Goal: Task Accomplishment & Management: Manage account settings

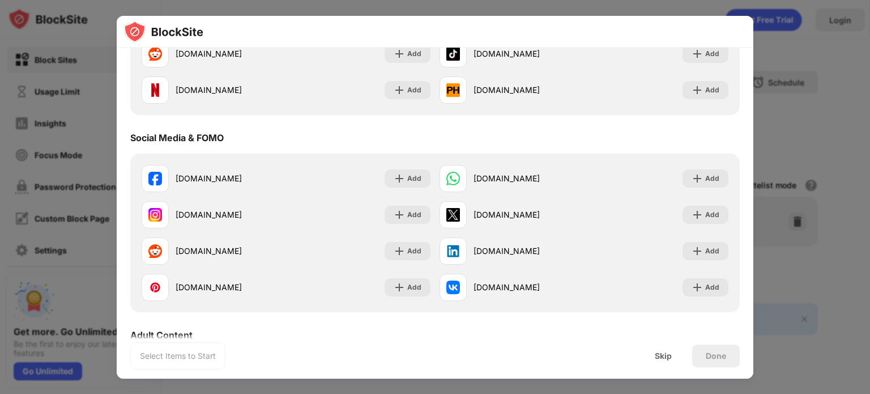
scroll to position [227, 0]
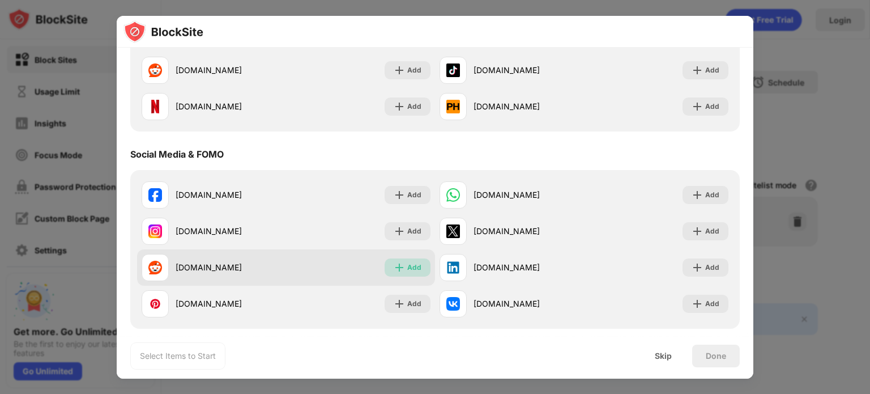
click at [411, 265] on div "Add" at bounding box center [414, 267] width 14 height 11
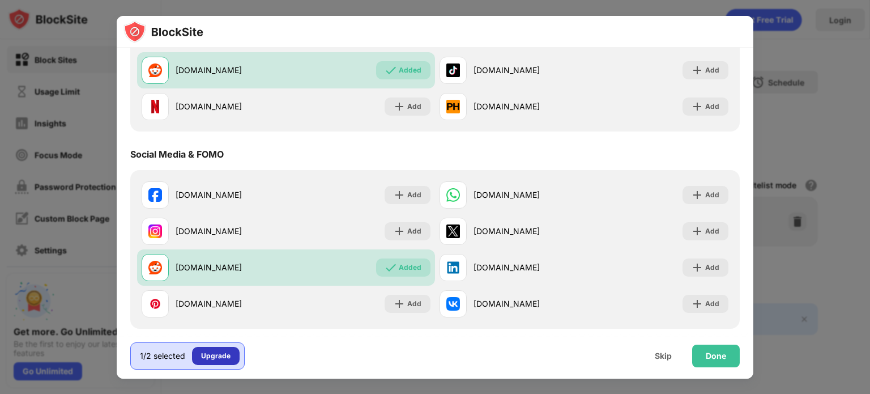
click at [219, 351] on div "Upgrade" at bounding box center [215, 355] width 29 height 11
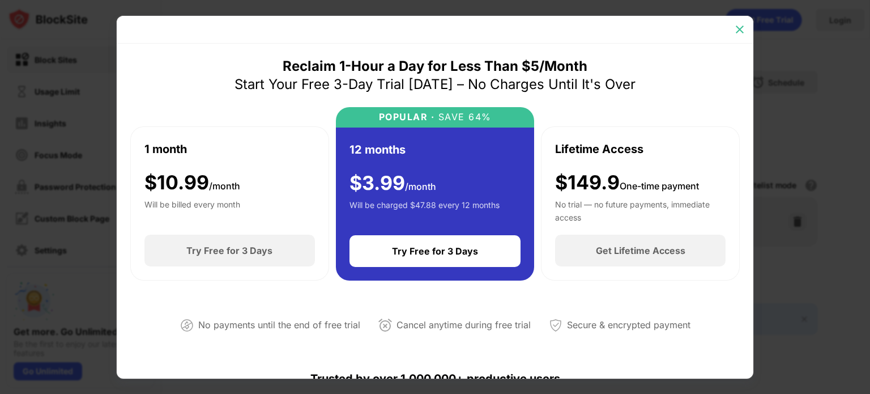
click at [738, 27] on img at bounding box center [739, 29] width 11 height 11
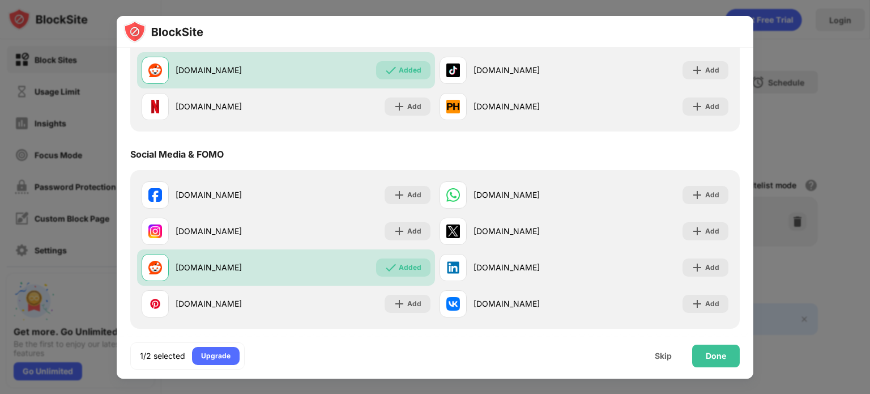
click at [339, 150] on div "Social Media & FOMO" at bounding box center [435, 154] width 610 height 32
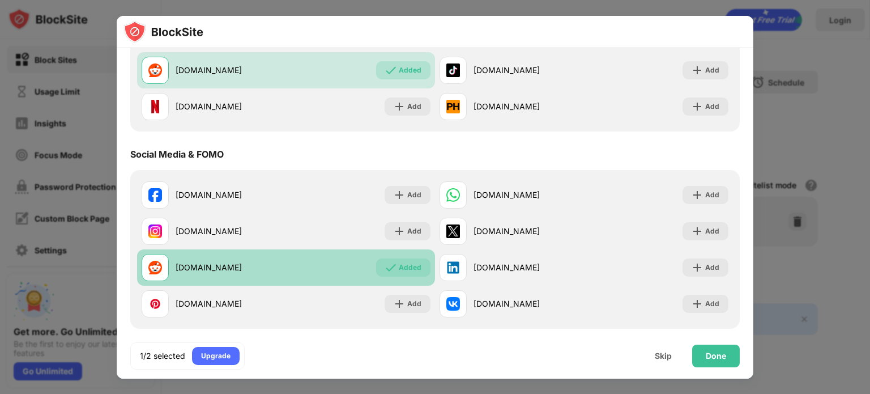
click at [370, 260] on div "reddit.com Added" at bounding box center [286, 267] width 298 height 36
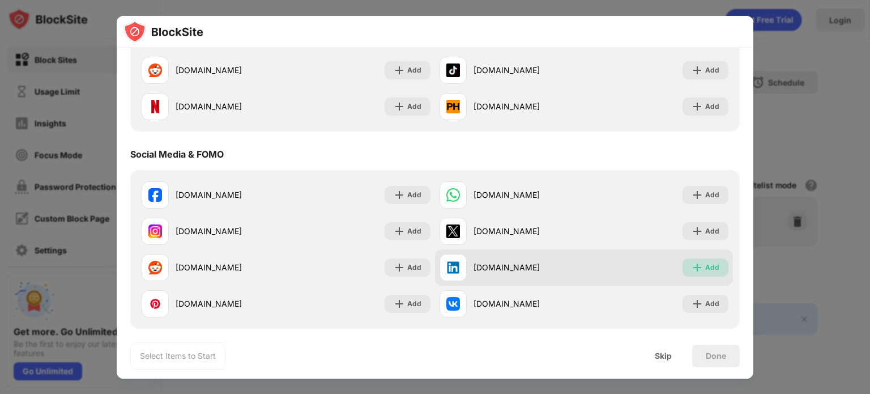
click at [705, 265] on div "Add" at bounding box center [712, 267] width 14 height 11
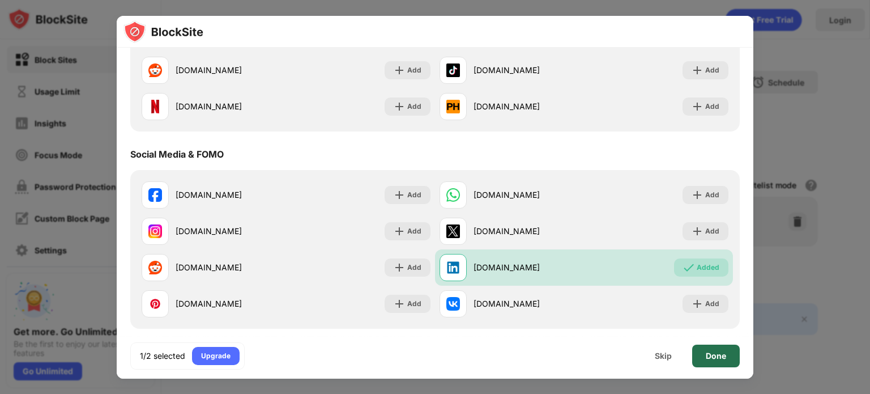
click at [723, 355] on div "Done" at bounding box center [716, 355] width 20 height 9
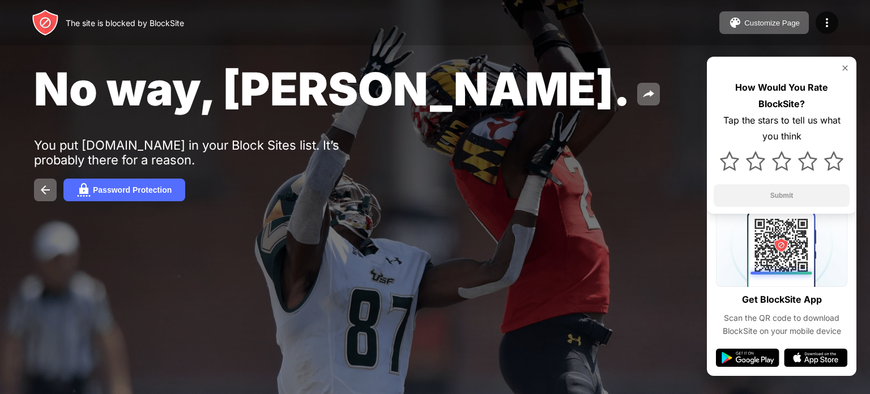
click at [208, 52] on div "No way, Jose. You put linkedin.com in your Block Sites list. It’s probably ther…" at bounding box center [435, 131] width 870 height 262
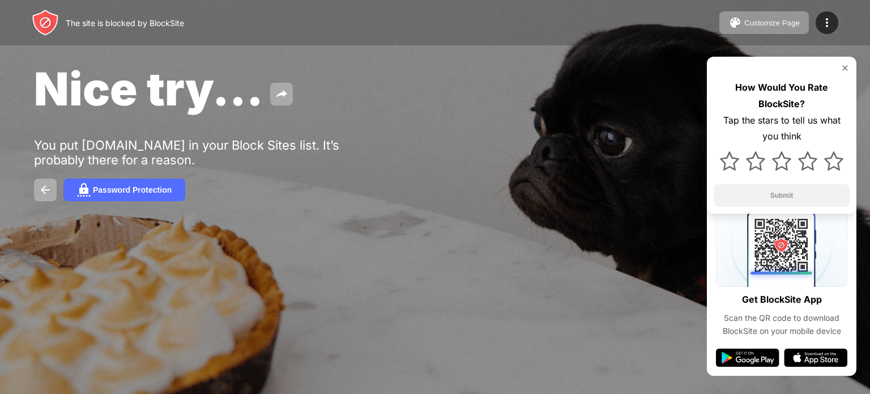
click at [442, 92] on div "Nice try..." at bounding box center [355, 88] width 642 height 55
click at [386, 106] on div "Nice try..." at bounding box center [355, 88] width 642 height 55
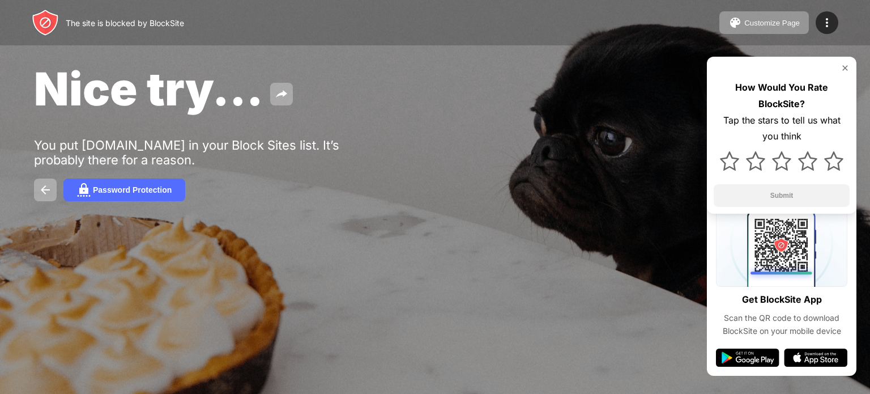
click at [386, 106] on div "Nice try..." at bounding box center [355, 88] width 642 height 55
click at [474, 57] on div "Nice try... You put linkedin.com in your Block Sites list. It’s probably there …" at bounding box center [435, 131] width 870 height 262
click at [833, 159] on img at bounding box center [833, 160] width 19 height 19
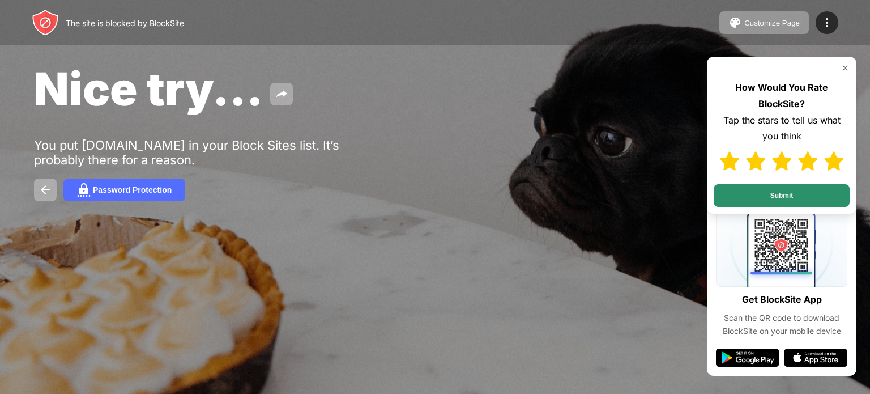
click at [783, 192] on button "Submit" at bounding box center [782, 195] width 136 height 23
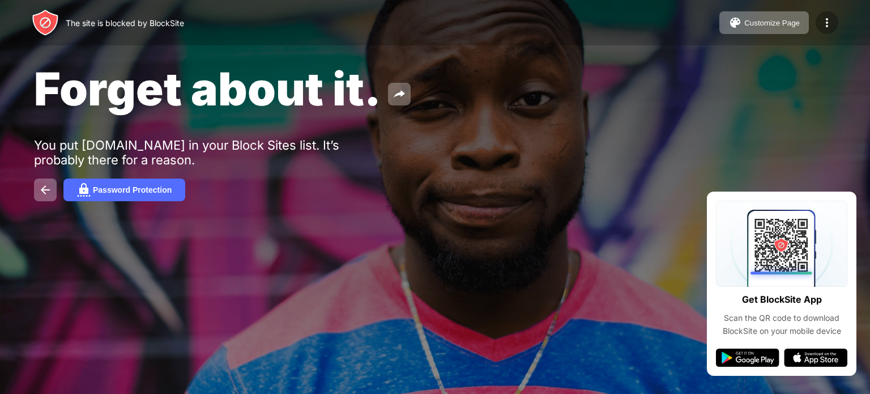
click at [827, 18] on img at bounding box center [827, 23] width 14 height 14
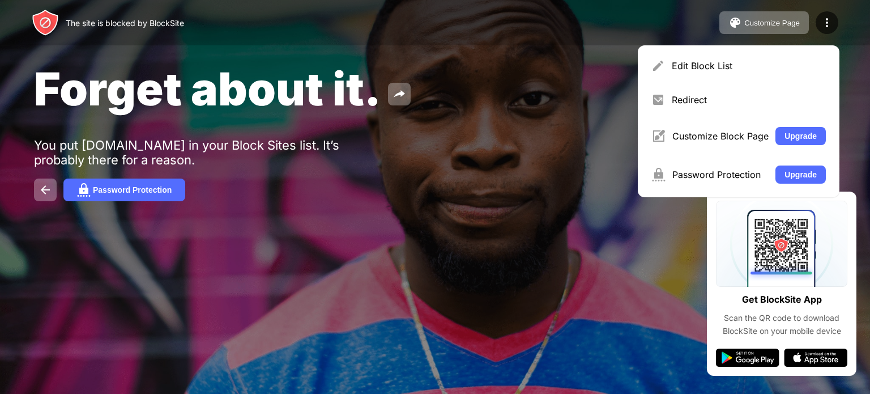
click at [575, 53] on div "Forget about it. You put [DOMAIN_NAME] in your Block Sites list. It’s probably …" at bounding box center [435, 131] width 870 height 262
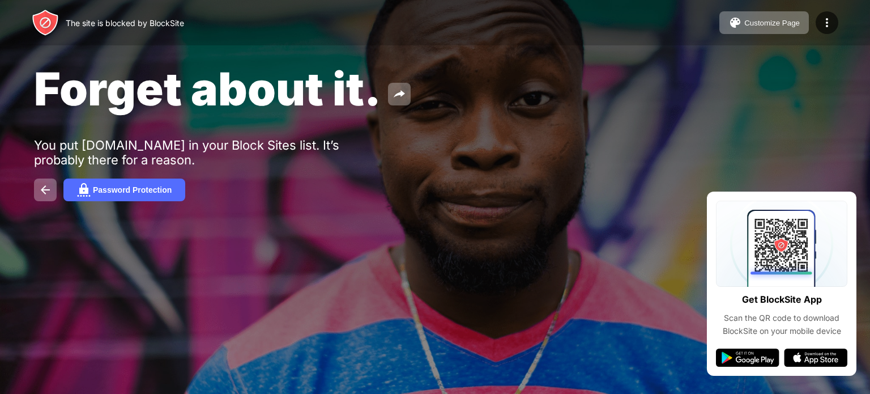
click at [578, 75] on div "Forget about it." at bounding box center [355, 88] width 642 height 55
click at [571, 72] on div "Forget about it." at bounding box center [355, 88] width 642 height 55
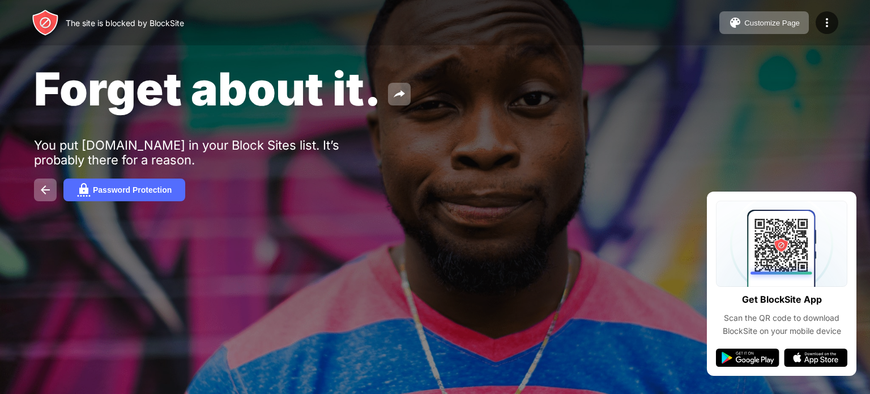
click at [568, 69] on div "Forget about it." at bounding box center [355, 88] width 642 height 55
click at [565, 68] on div "Forget about it." at bounding box center [355, 88] width 642 height 55
click at [561, 65] on div "Forget about it." at bounding box center [355, 88] width 642 height 55
click at [549, 58] on div "Forget about it. You put [DOMAIN_NAME] in your Block Sites list. It’s probably …" at bounding box center [435, 131] width 870 height 262
click at [546, 56] on div "Forget about it. You put [DOMAIN_NAME] in your Block Sites list. It’s probably …" at bounding box center [435, 131] width 870 height 262
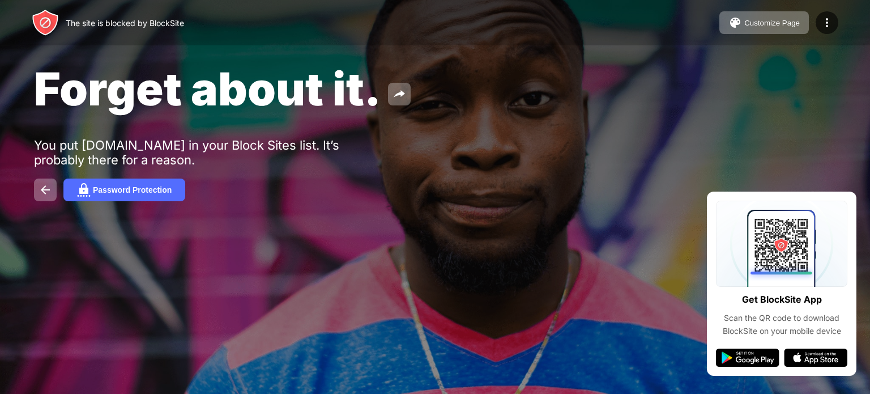
click at [545, 53] on div "Forget about it. You put [DOMAIN_NAME] in your Block Sites list. It’s probably …" at bounding box center [435, 131] width 870 height 262
click at [540, 53] on div "Forget about it. You put [DOMAIN_NAME] in your Block Sites list. It’s probably …" at bounding box center [435, 131] width 870 height 262
drag, startPoint x: 523, startPoint y: 37, endPoint x: 481, endPoint y: 8, distance: 51.7
click at [519, 38] on div "The site is blocked by BlockSite Customize Page Edit Block List Redirect Custom…" at bounding box center [435, 22] width 870 height 45
